Goal: Navigation & Orientation: Find specific page/section

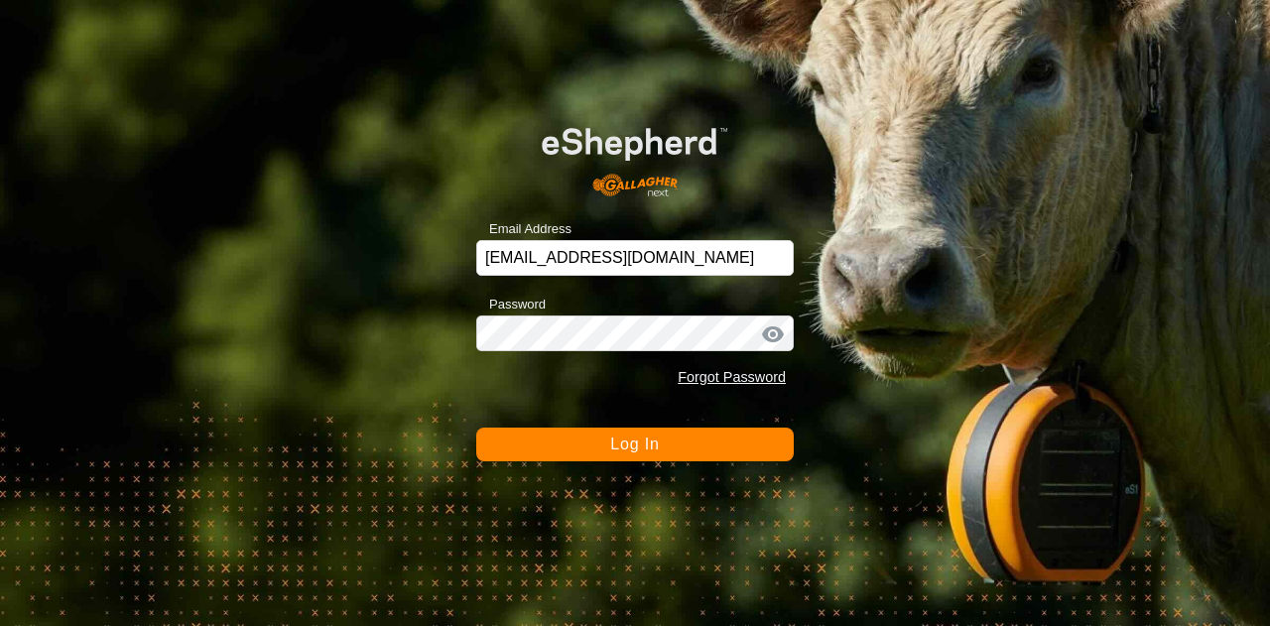
click at [609, 443] on button "Log In" at bounding box center [635, 445] width 318 height 34
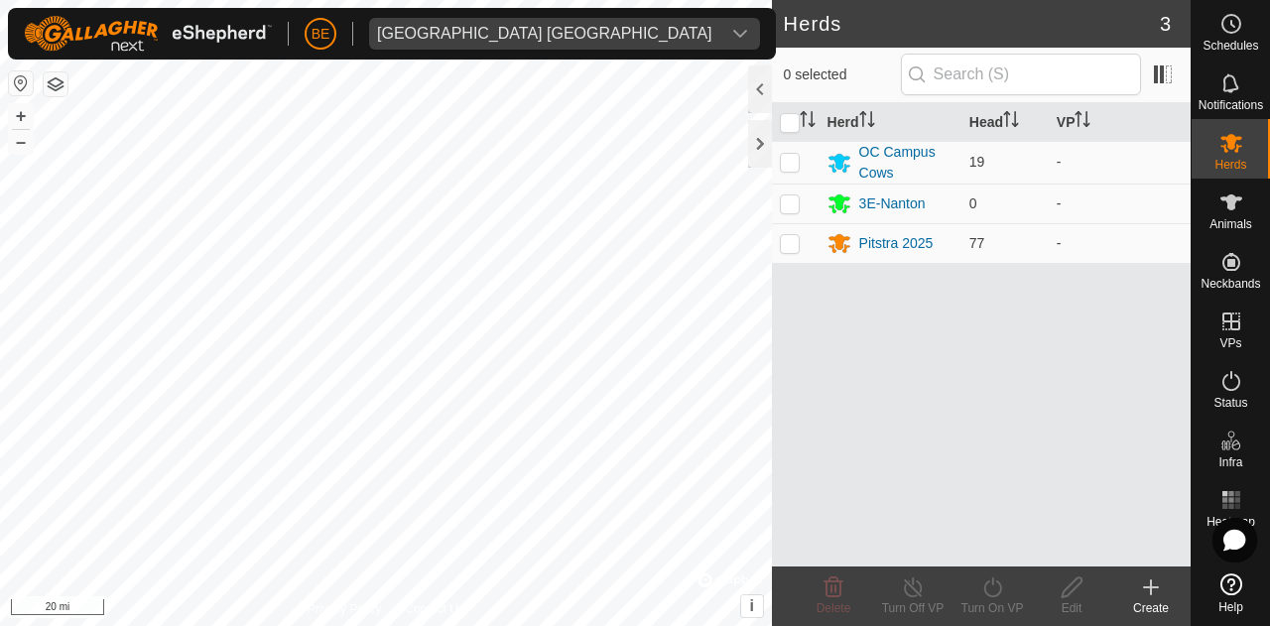
click at [438, 51] on div "BE [GEOGRAPHIC_DATA] [GEOGRAPHIC_DATA]" at bounding box center [392, 34] width 768 height 52
click at [510, 44] on span "[GEOGRAPHIC_DATA] [GEOGRAPHIC_DATA]" at bounding box center [544, 34] width 351 height 32
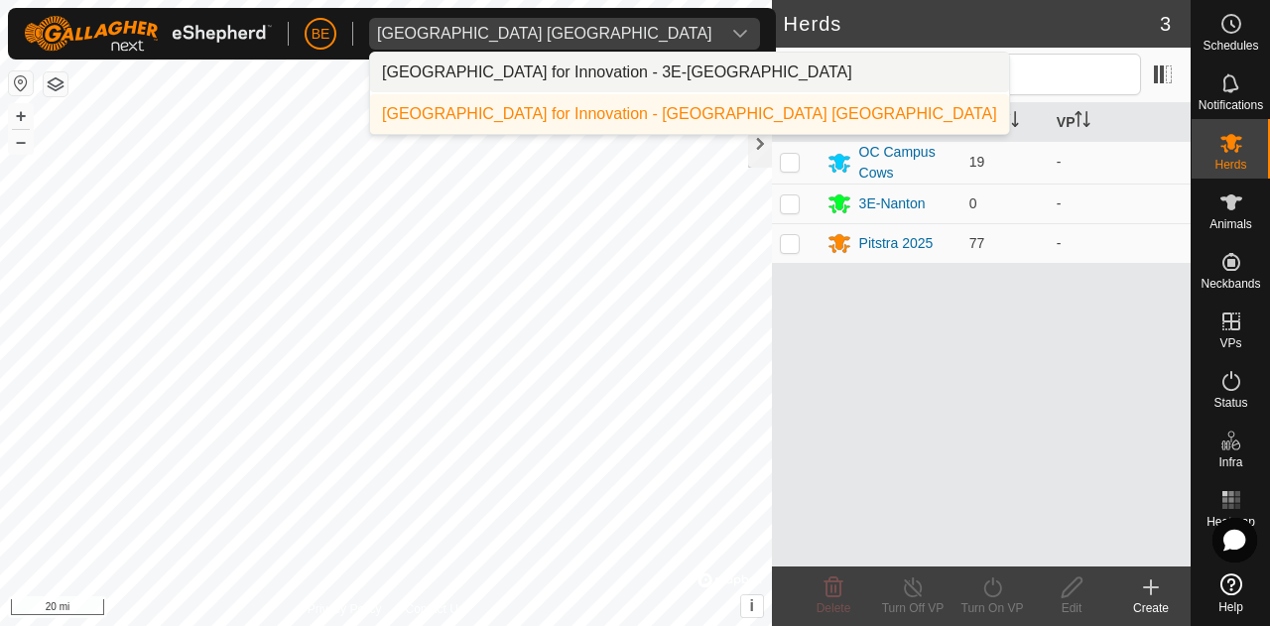
click at [596, 75] on li "[GEOGRAPHIC_DATA] for Innovation - 3E-[GEOGRAPHIC_DATA]" at bounding box center [689, 73] width 639 height 40
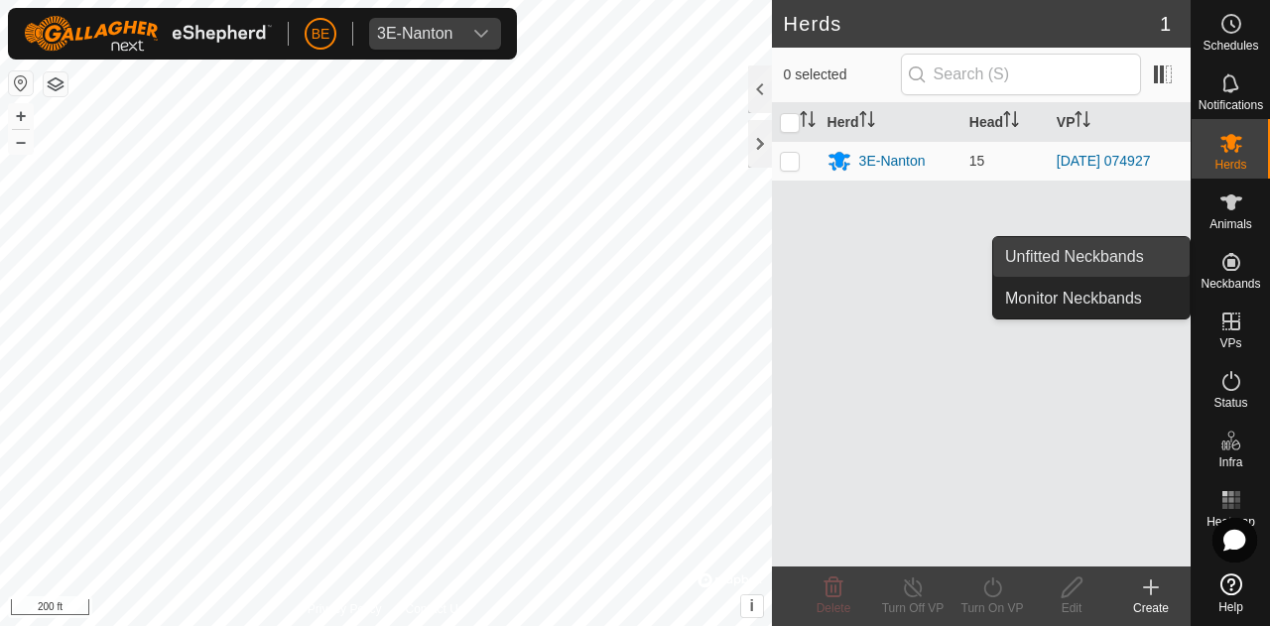
click at [1117, 251] on link "Unfitted Neckbands" at bounding box center [1091, 257] width 196 height 40
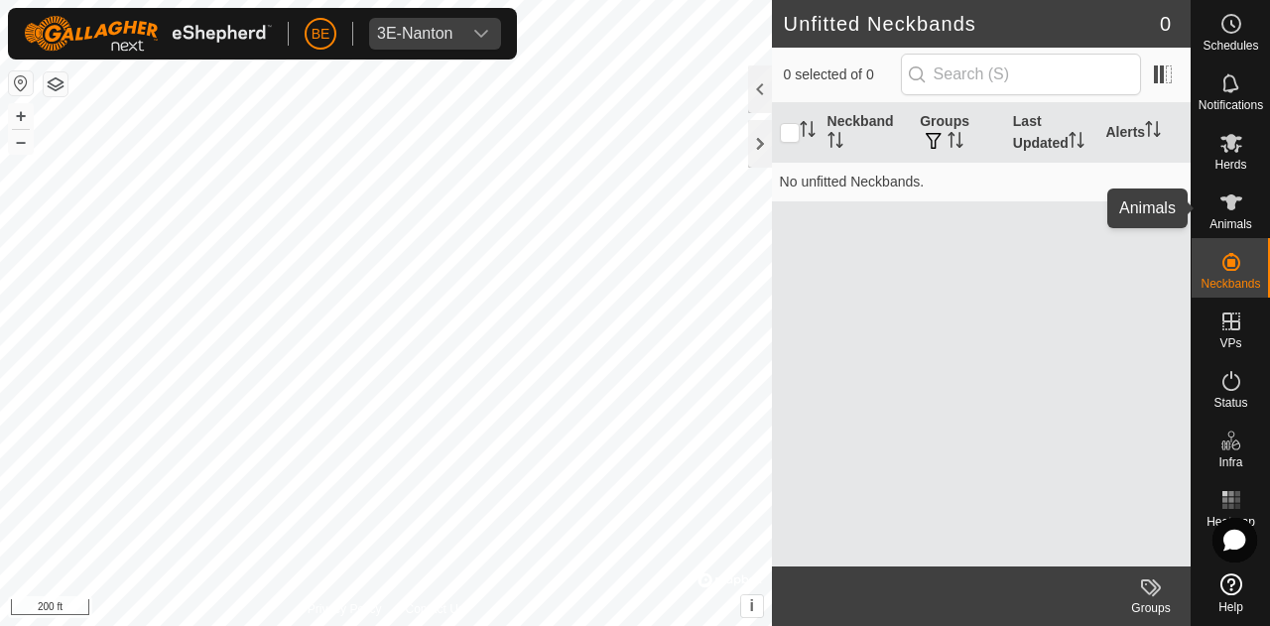
click at [1219, 194] on es-animals-svg-icon at bounding box center [1232, 203] width 36 height 32
